Goal: Information Seeking & Learning: Learn about a topic

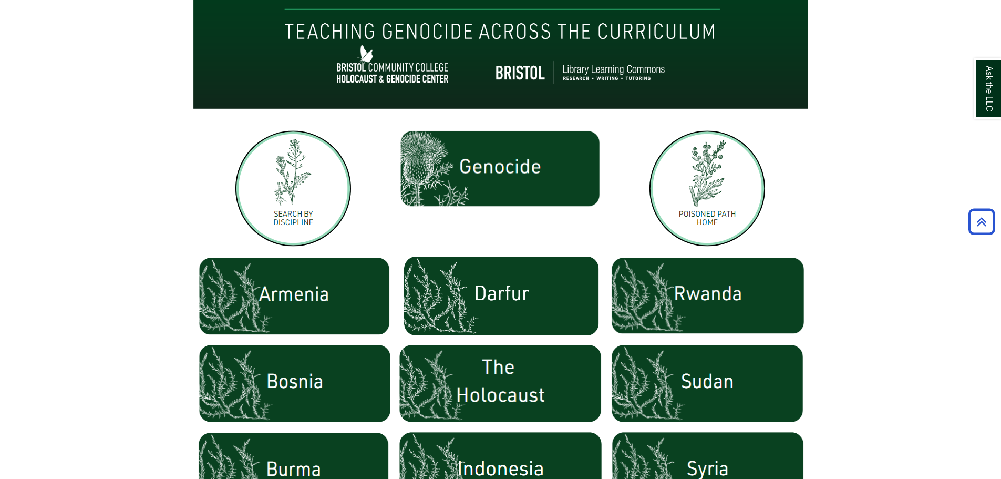
scroll to position [224, 0]
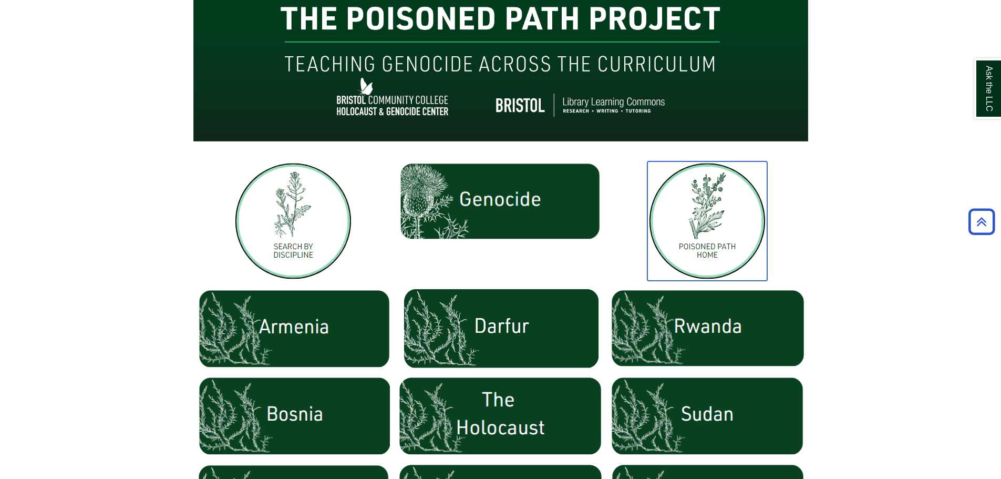
click at [495, 0] on img at bounding box center [707, 220] width 120 height 119
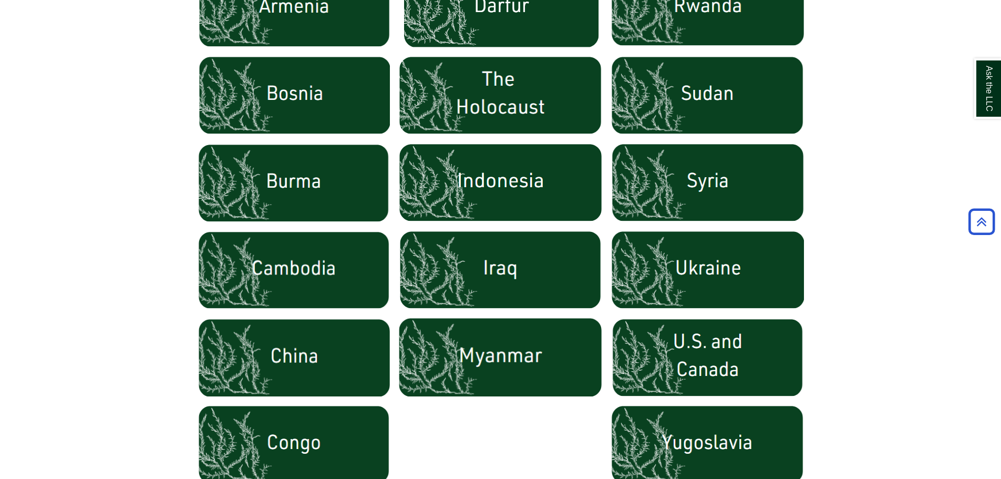
scroll to position [545, 0]
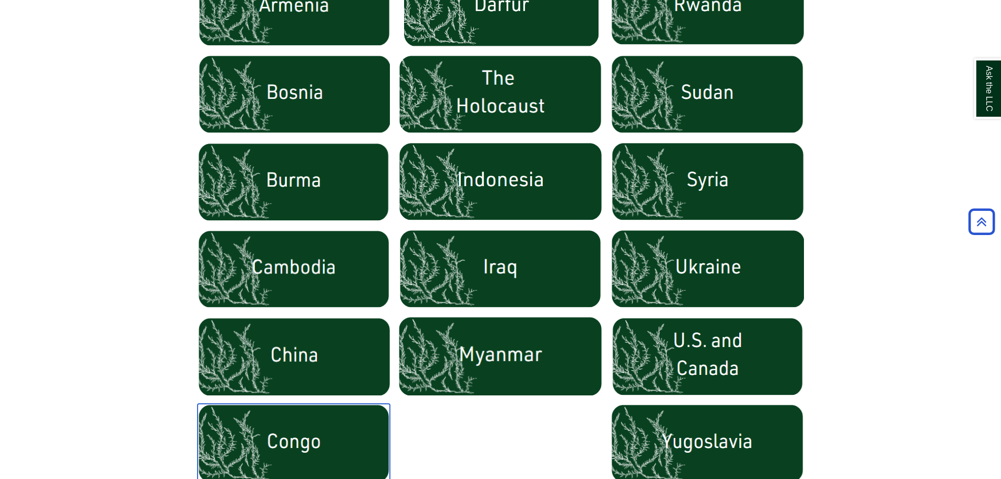
click at [362, 0] on img at bounding box center [294, 443] width 192 height 79
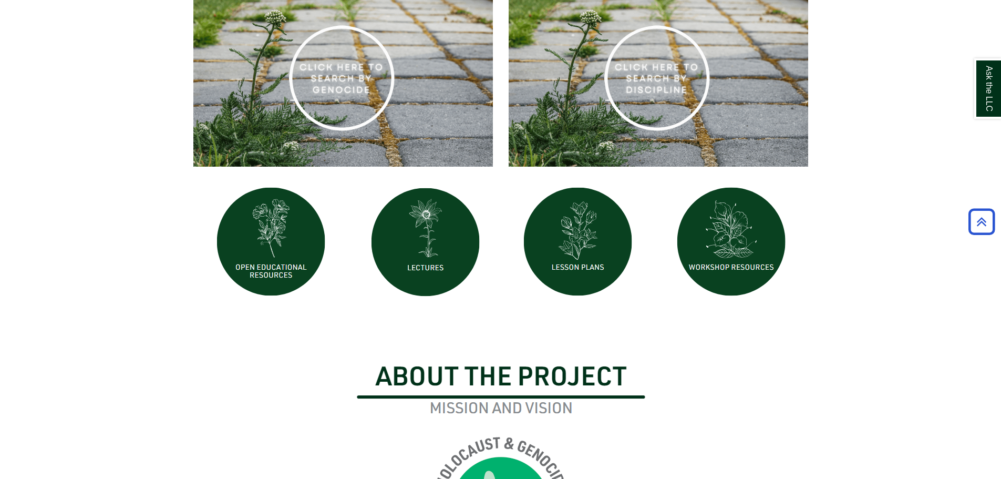
scroll to position [417, 0]
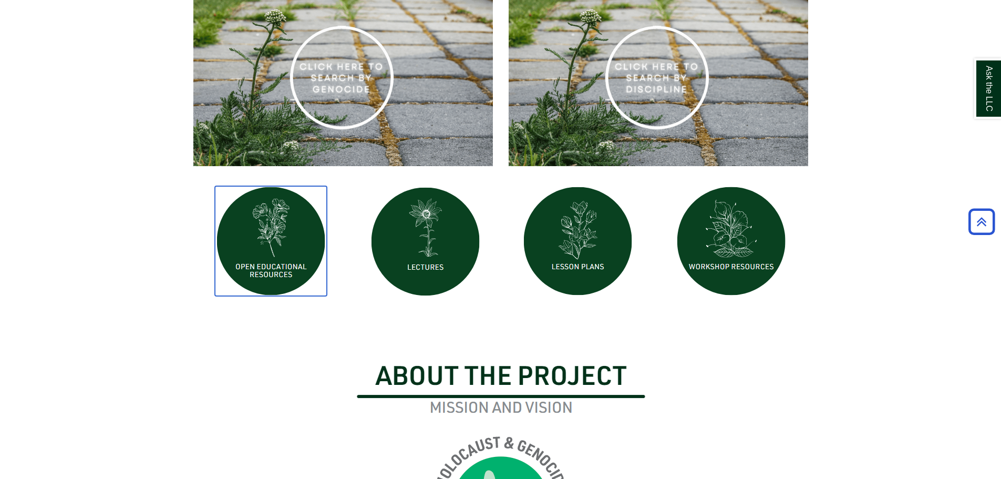
click at [266, 218] on img at bounding box center [271, 241] width 112 height 110
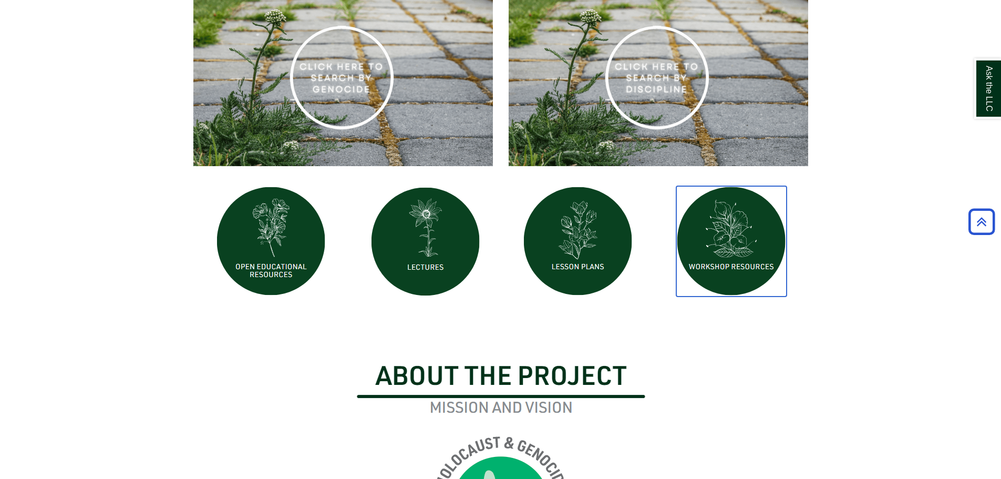
click at [706, 234] on img at bounding box center [731, 241] width 110 height 110
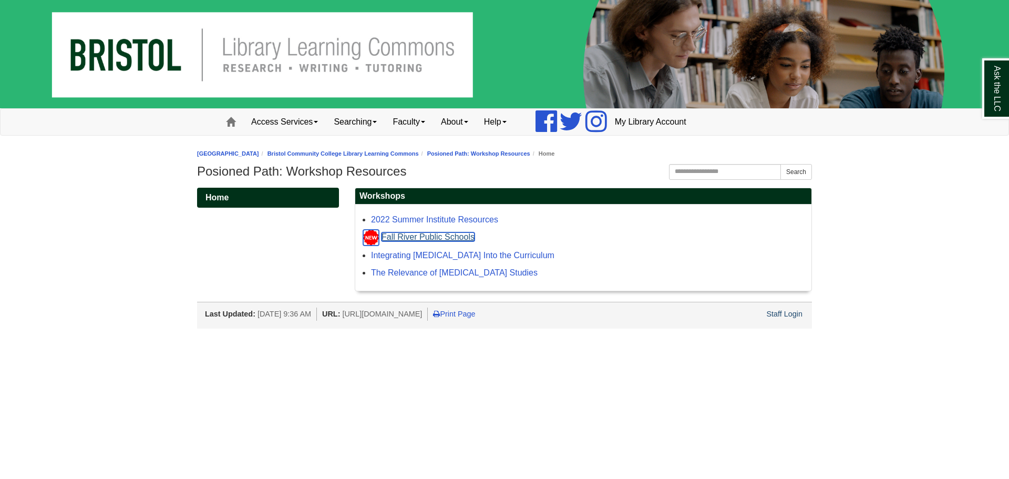
click at [461, 241] on link "Fall River Public Schools" at bounding box center [428, 236] width 93 height 9
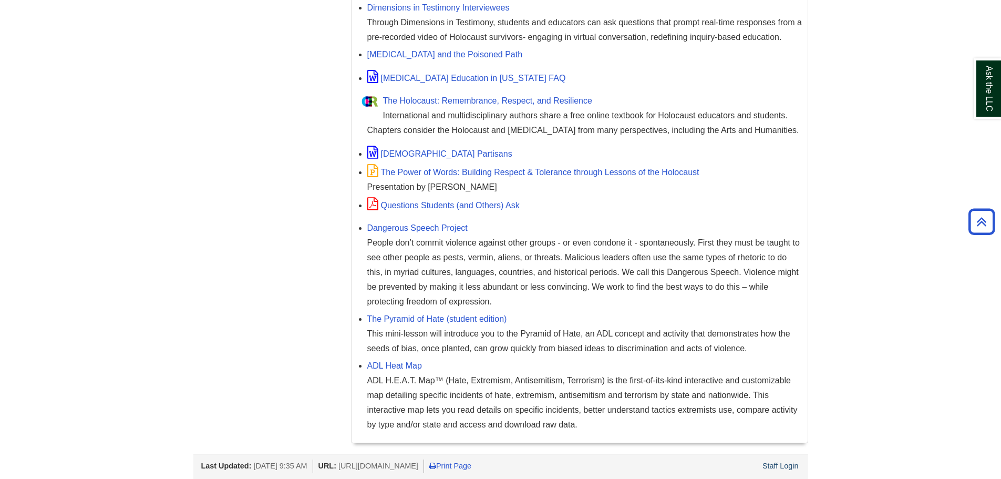
scroll to position [248, 0]
click at [481, 315] on link "The Pyramid of Hate (student edition)" at bounding box center [437, 316] width 140 height 9
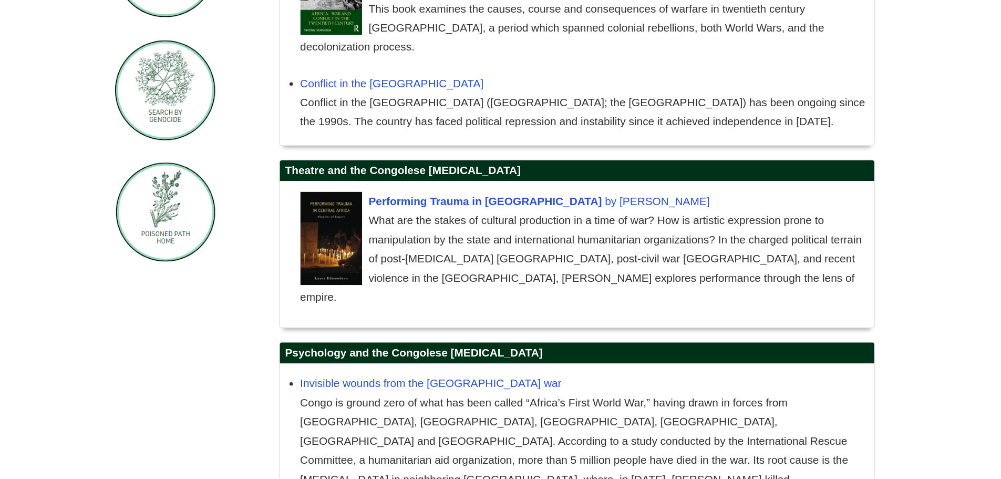
scroll to position [355, 0]
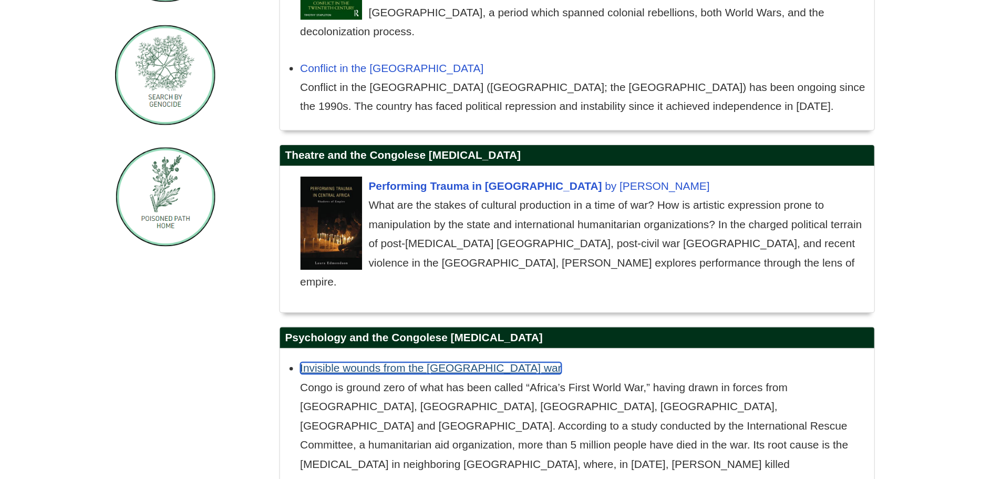
click at [496, 389] on link "Invisible wounds from the [GEOGRAPHIC_DATA] war" at bounding box center [467, 393] width 201 height 9
